Goal: Navigation & Orientation: Find specific page/section

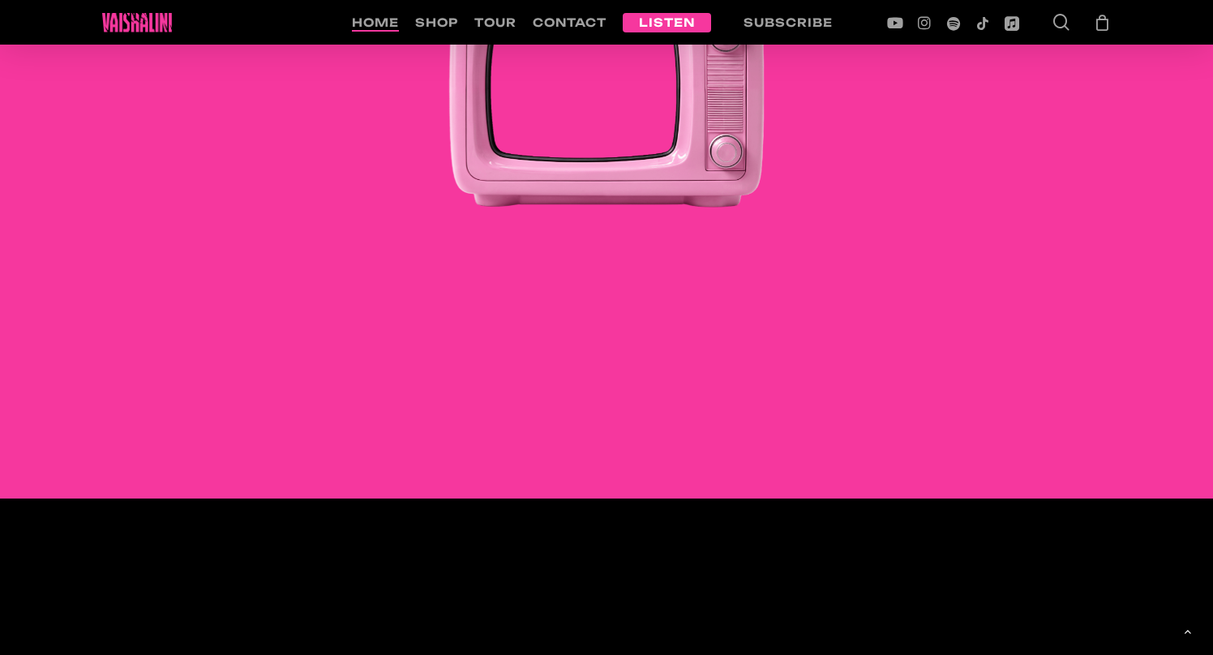
scroll to position [2248, 0]
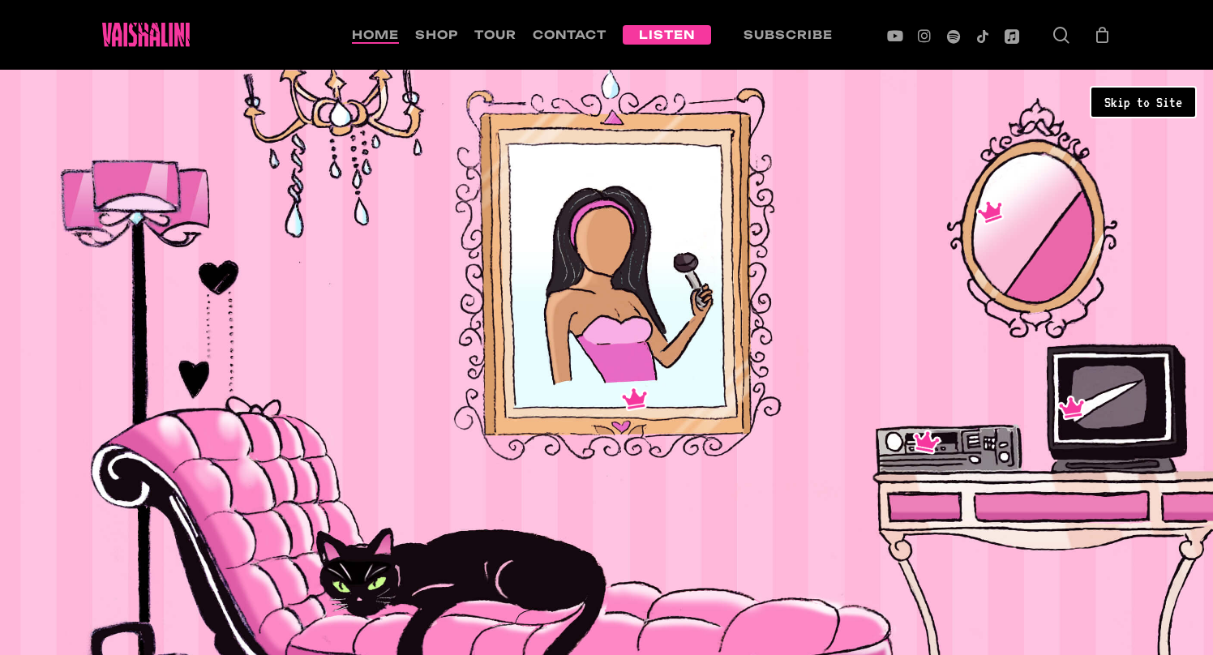
click at [666, 353] on div "about concerts royalty music videos merch mirror, mirror on the wall..." at bounding box center [606, 497] width 1213 height 854
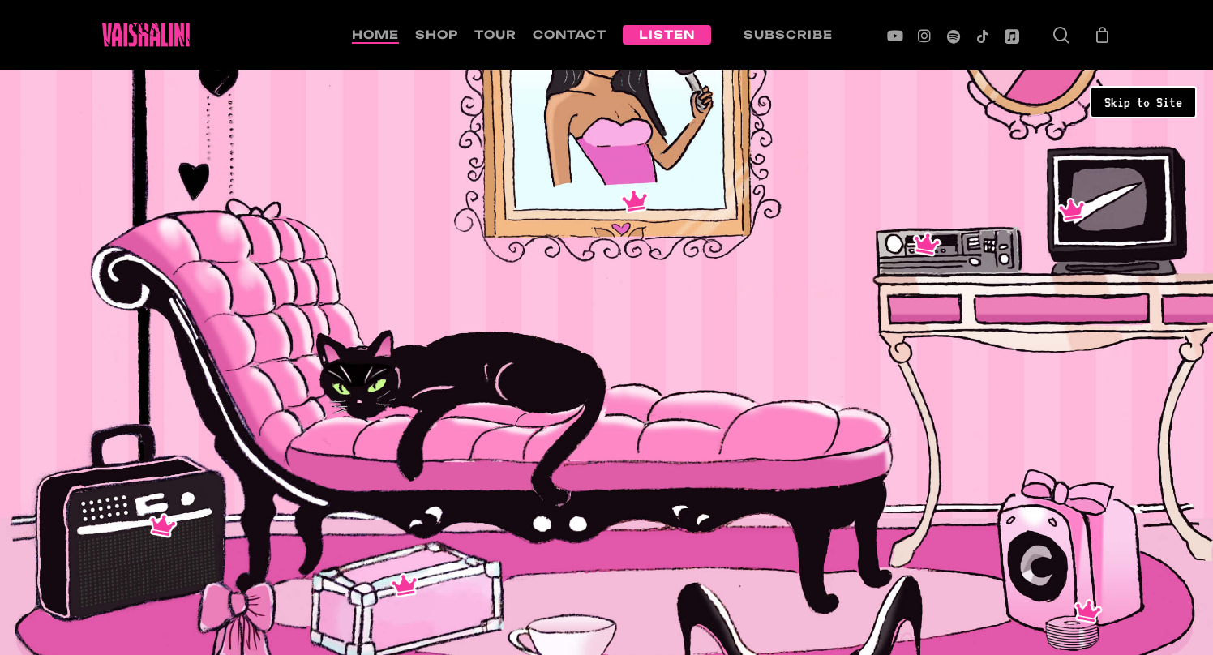
click at [1165, 96] on button "Skip to Site" at bounding box center [1143, 102] width 107 height 32
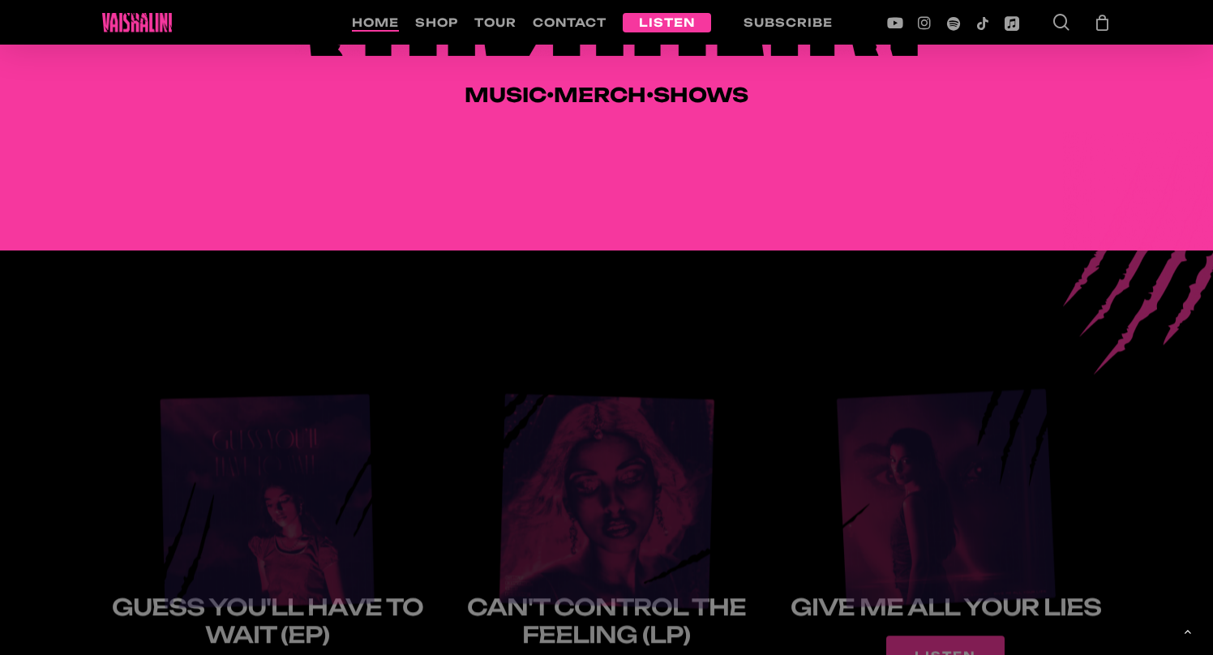
scroll to position [1297, 0]
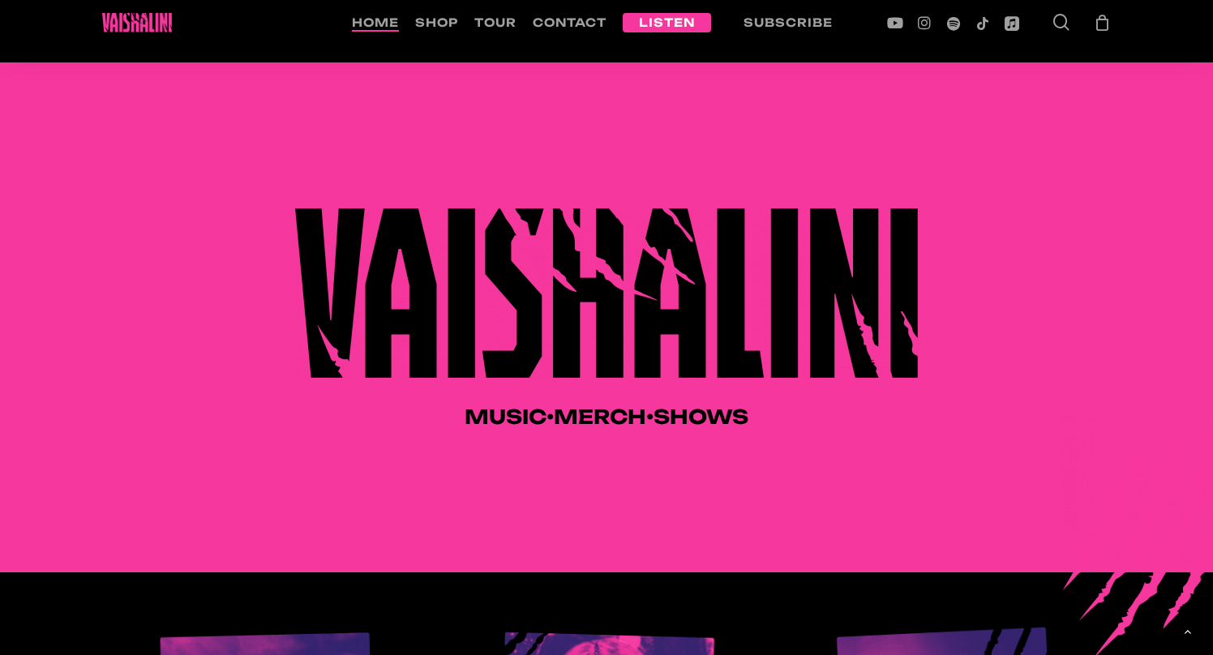
scroll to position [680, 0]
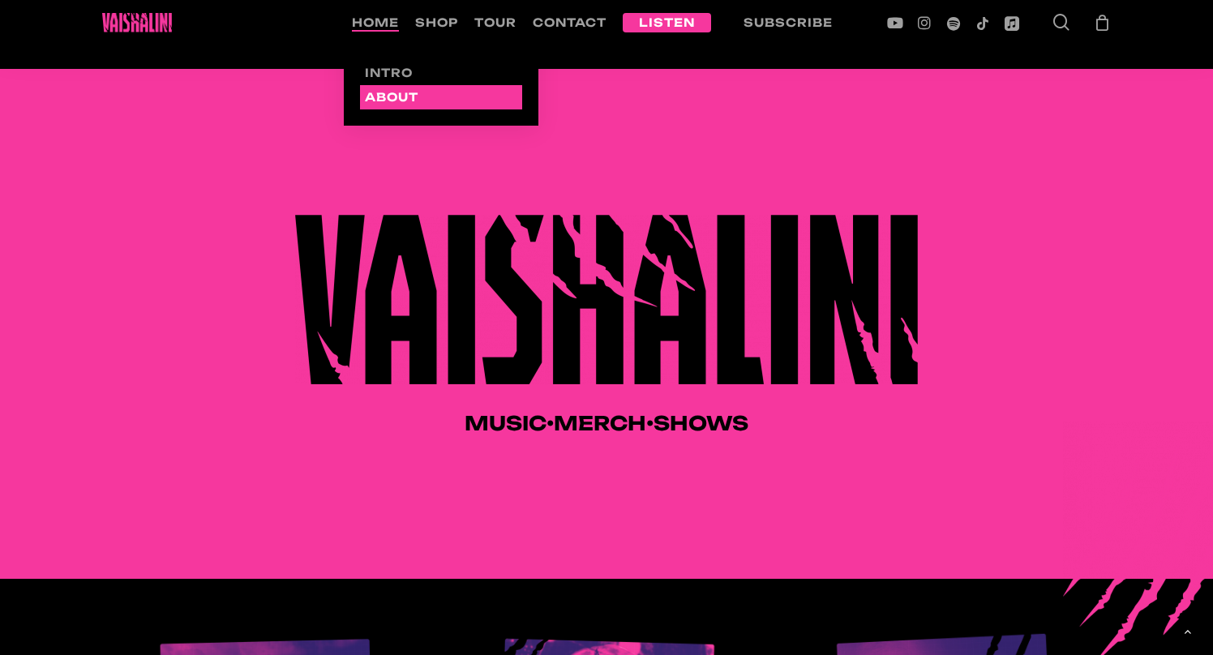
click at [375, 99] on span "About" at bounding box center [392, 97] width 54 height 14
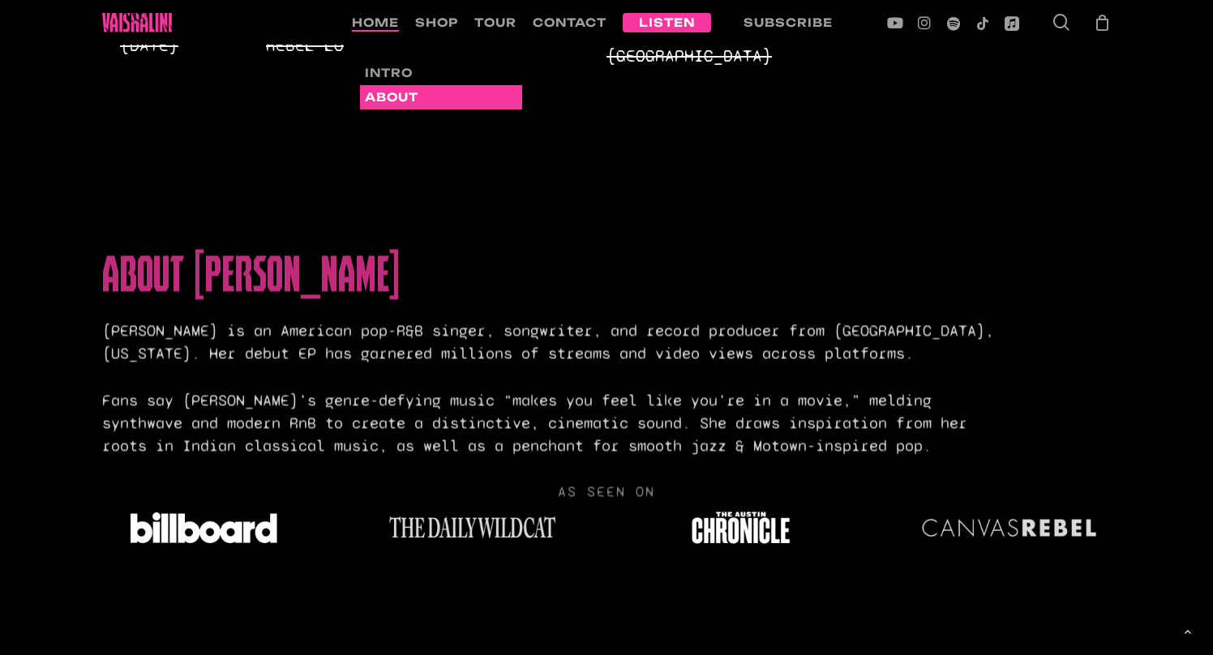
scroll to position [3208, 0]
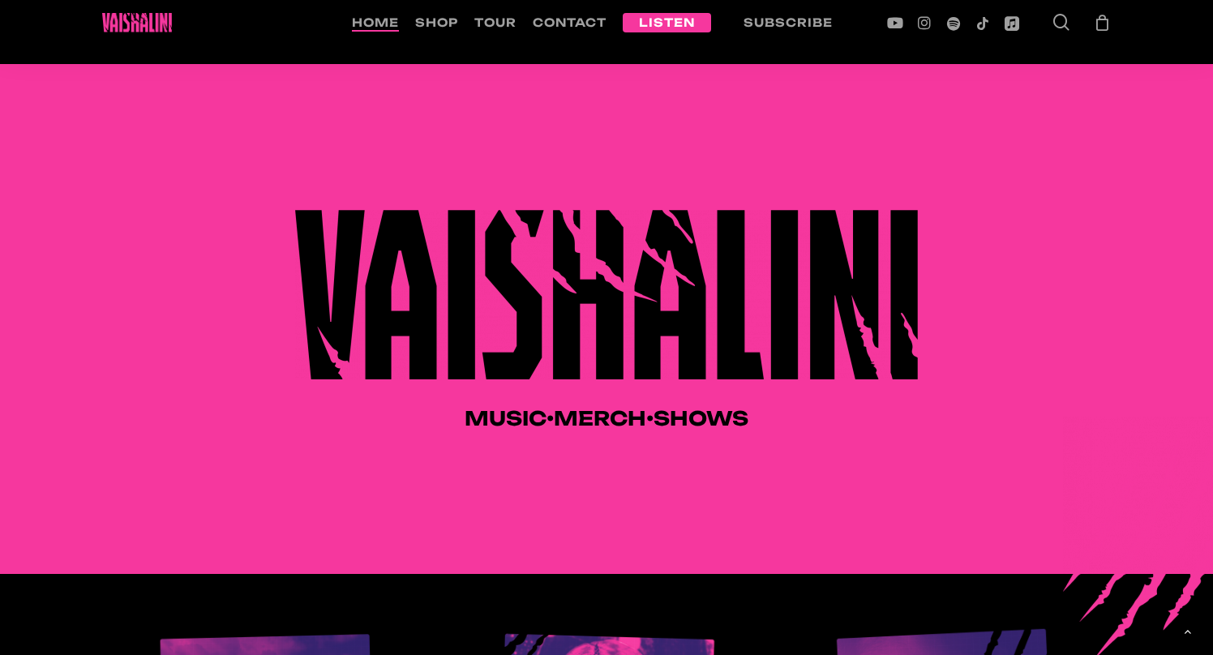
scroll to position [688, 0]
